Goal: Navigation & Orientation: Find specific page/section

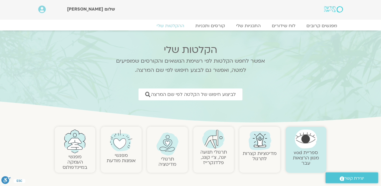
click at [367, 180] on span ".st0{fill:#FFFFFF;} יצירת קשר" at bounding box center [352, 178] width 42 height 7
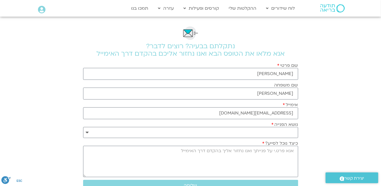
click at [348, 178] on span "יצירת קשר" at bounding box center [354, 178] width 20 height 7
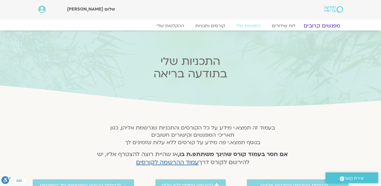
click at [335, 25] on link "מפגשים קרובים" at bounding box center [322, 25] width 50 height 7
click at [330, 25] on link "מפגשים קרובים" at bounding box center [322, 25] width 50 height 7
